Goal: Information Seeking & Learning: Learn about a topic

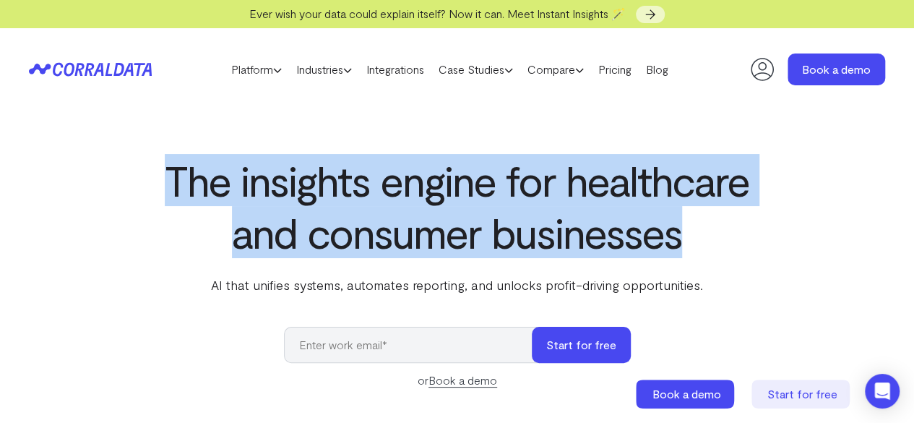
drag, startPoint x: 160, startPoint y: 160, endPoint x: 811, endPoint y: 254, distance: 658.1
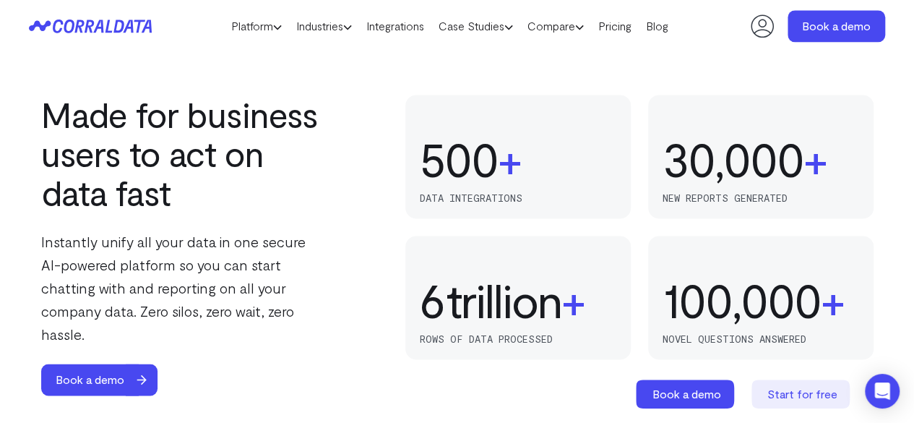
scroll to position [982, 0]
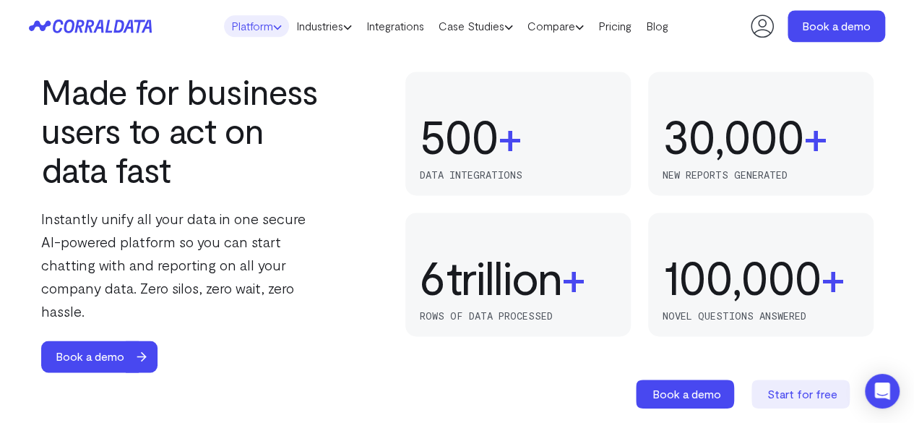
click at [234, 27] on link "Platform" at bounding box center [256, 26] width 65 height 22
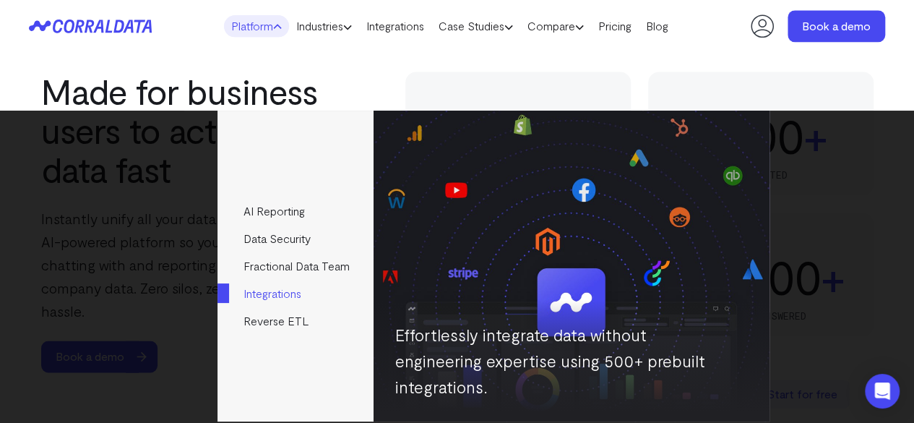
click at [315, 297] on link "Integrations" at bounding box center [295, 293] width 155 height 27
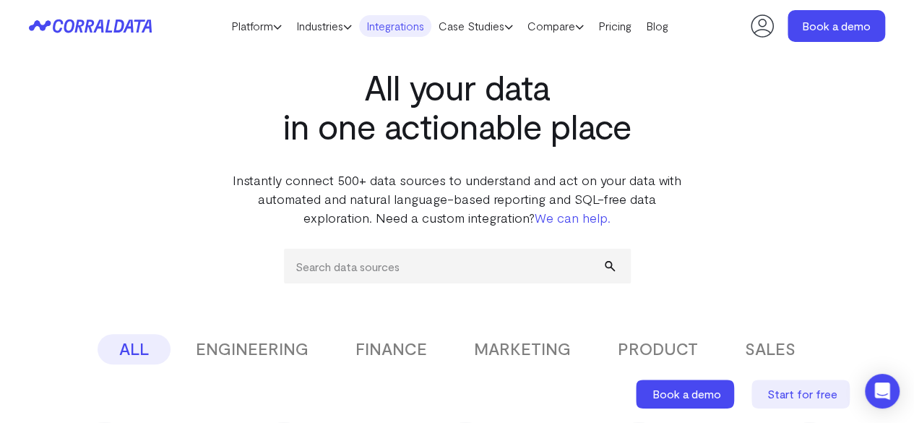
scroll to position [42, 0]
click at [639, 26] on link "Pricing" at bounding box center [615, 26] width 48 height 22
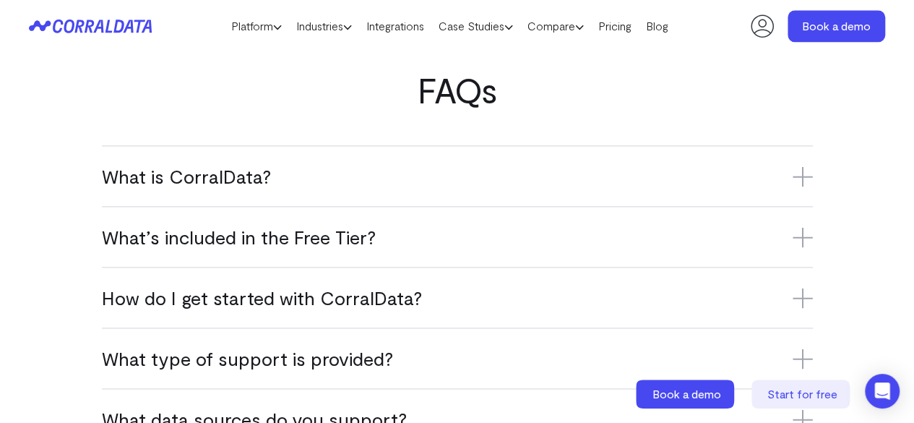
scroll to position [909, 0]
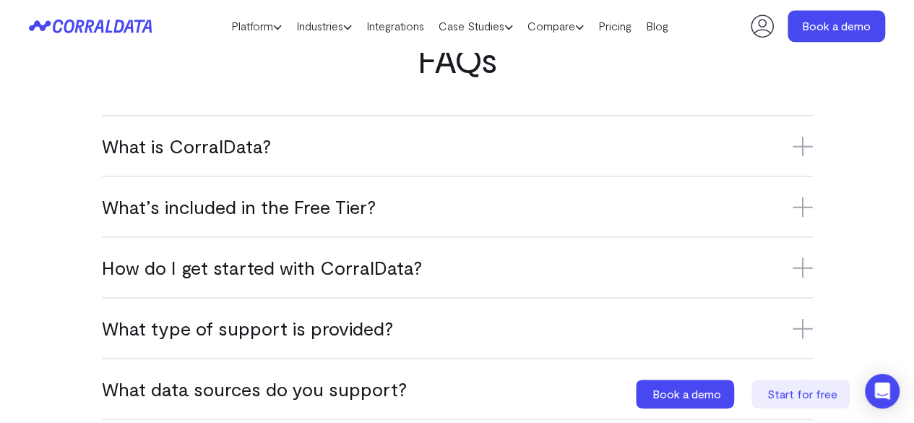
click at [248, 158] on h3 "What is CorralData?" at bounding box center [457, 146] width 711 height 24
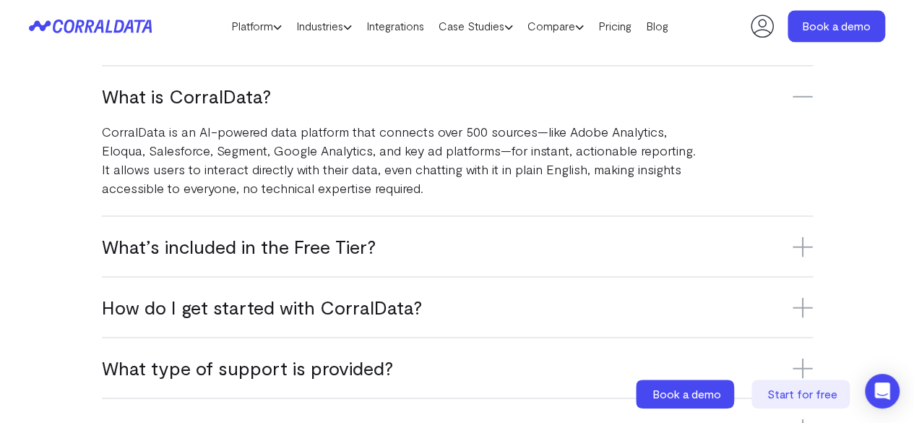
scroll to position [982, 0]
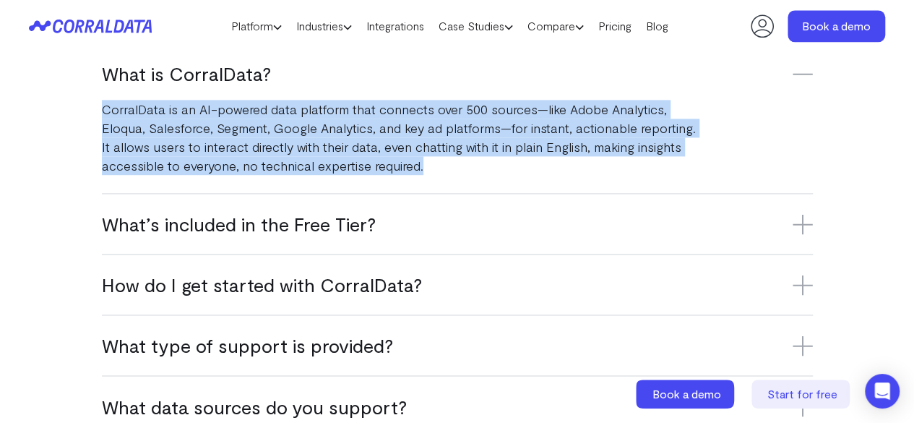
drag, startPoint x: 104, startPoint y: 126, endPoint x: 460, endPoint y: 178, distance: 359.5
click at [460, 175] on p "CorralData is an AI-powered data platform that connects over 500 sources—like A…" at bounding box center [400, 137] width 596 height 75
drag, startPoint x: 449, startPoint y: 176, endPoint x: 90, endPoint y: 122, distance: 362.5
click at [90, 122] on div "FAQs What is CorralData? CorralData is an AI-powered data platform that connect…" at bounding box center [457, 262] width 914 height 590
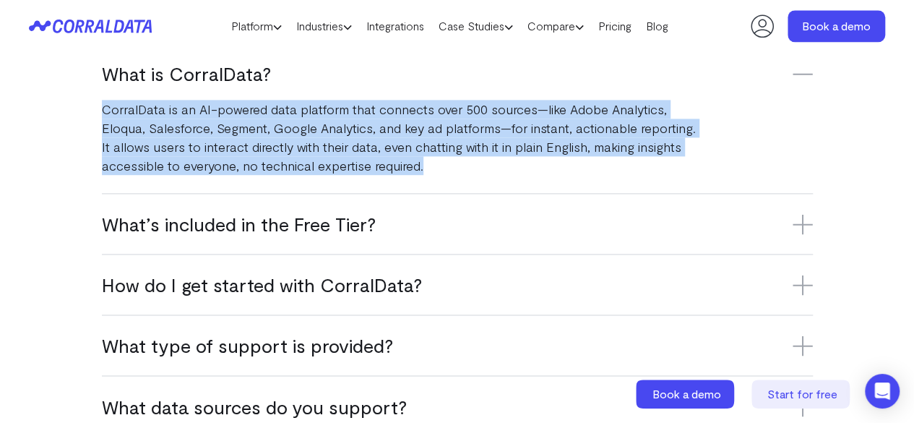
click at [90, 121] on div "FAQs What is CorralData? CorralData is an AI-powered data platform that connect…" at bounding box center [457, 262] width 914 height 590
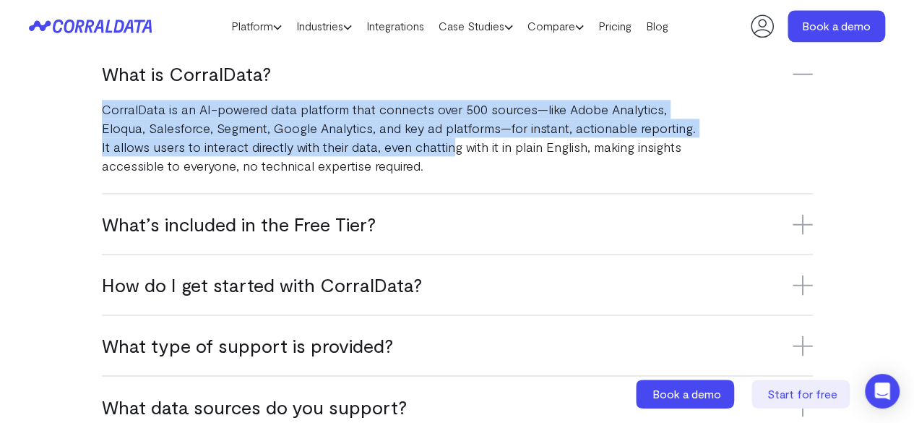
drag, startPoint x: 114, startPoint y: 119, endPoint x: 463, endPoint y: 174, distance: 352.9
click at [463, 174] on div "FAQs What is CorralData? CorralData is an AI-powered data platform that connect…" at bounding box center [457, 262] width 914 height 590
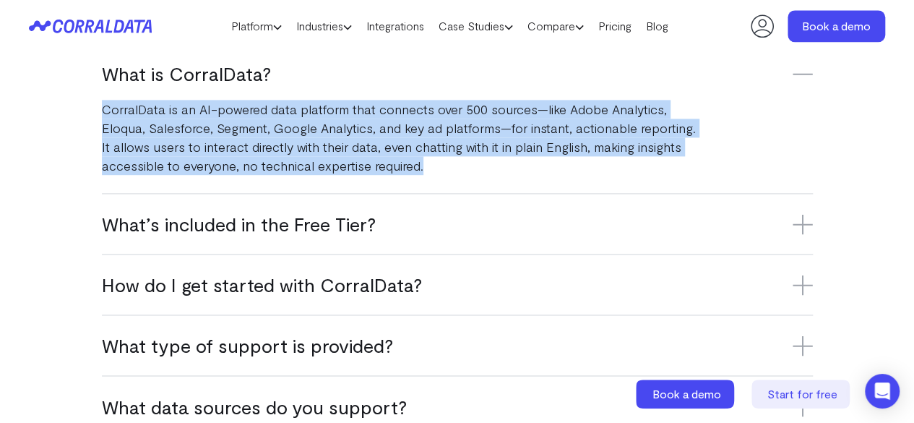
click at [463, 174] on p "CorralData is an AI-powered data platform that connects over 500 sources—like A…" at bounding box center [400, 137] width 596 height 75
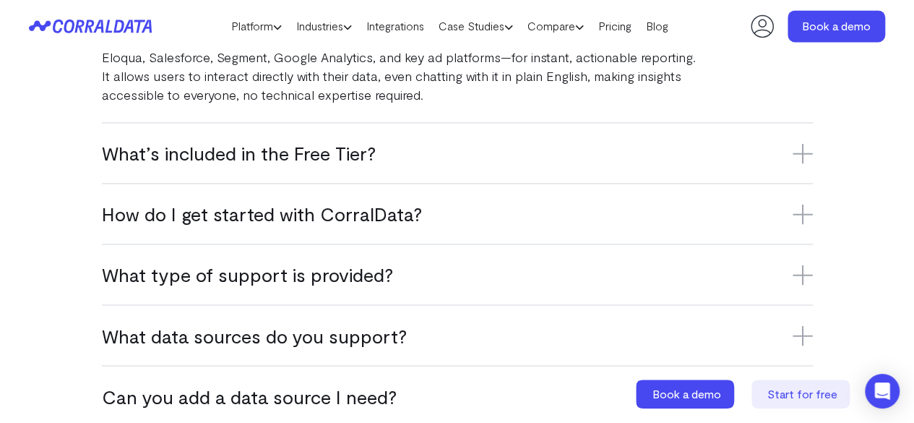
scroll to position [1199, 0]
